Goal: Task Accomplishment & Management: Manage account settings

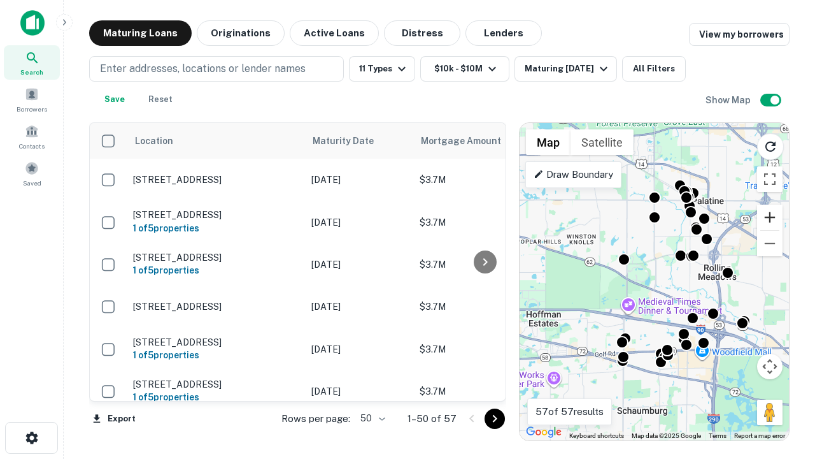
click at [770, 217] on button "Zoom in" at bounding box center [769, 216] width 25 height 25
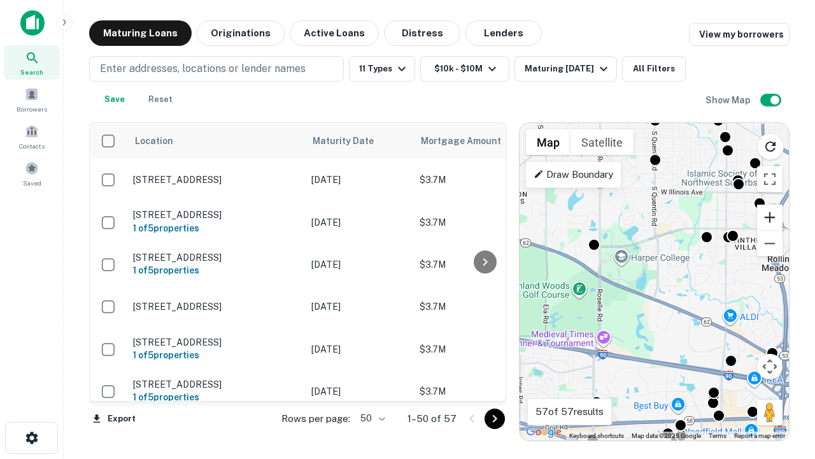
click at [770, 217] on button "Zoom in" at bounding box center [769, 216] width 25 height 25
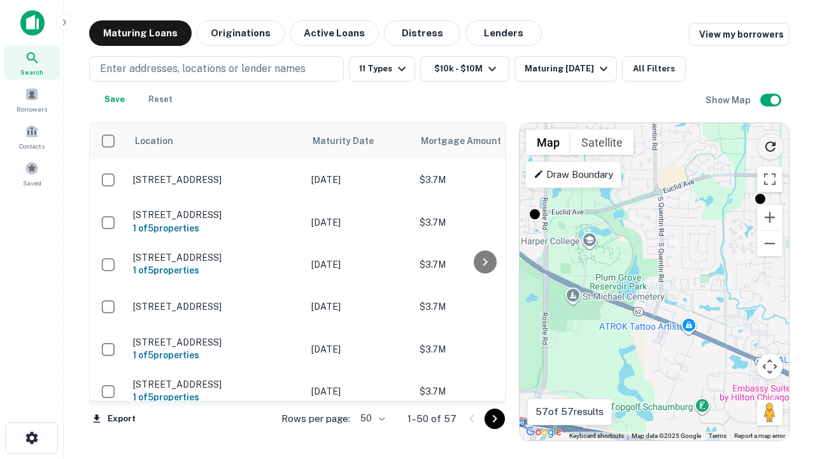
click at [771, 144] on icon "Reload search area" at bounding box center [770, 146] width 15 height 15
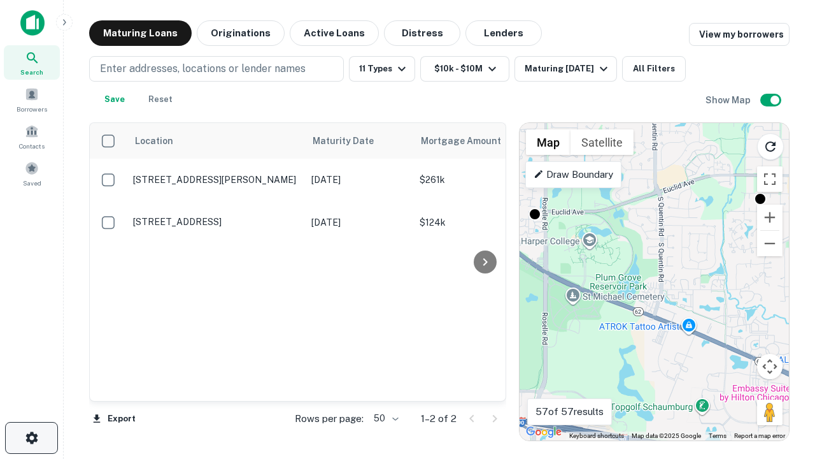
click at [31, 438] on icon "button" at bounding box center [31, 437] width 15 height 15
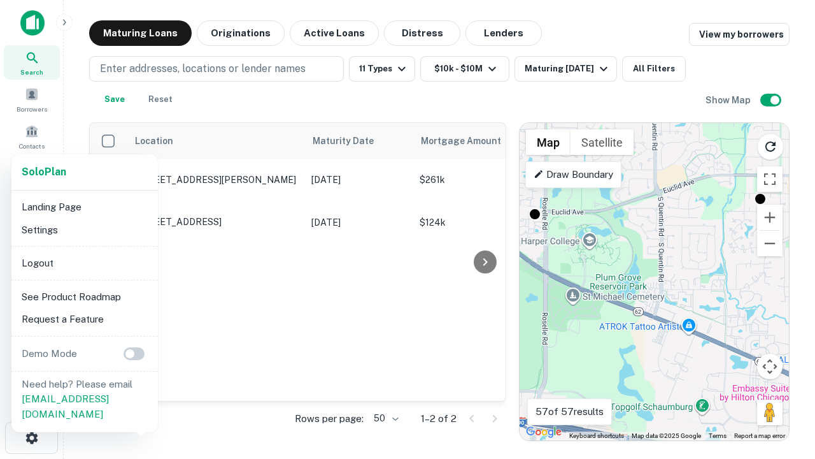
click at [84, 262] on li "Logout" at bounding box center [85, 263] width 136 height 23
